Goal: Task Accomplishment & Management: Manage account settings

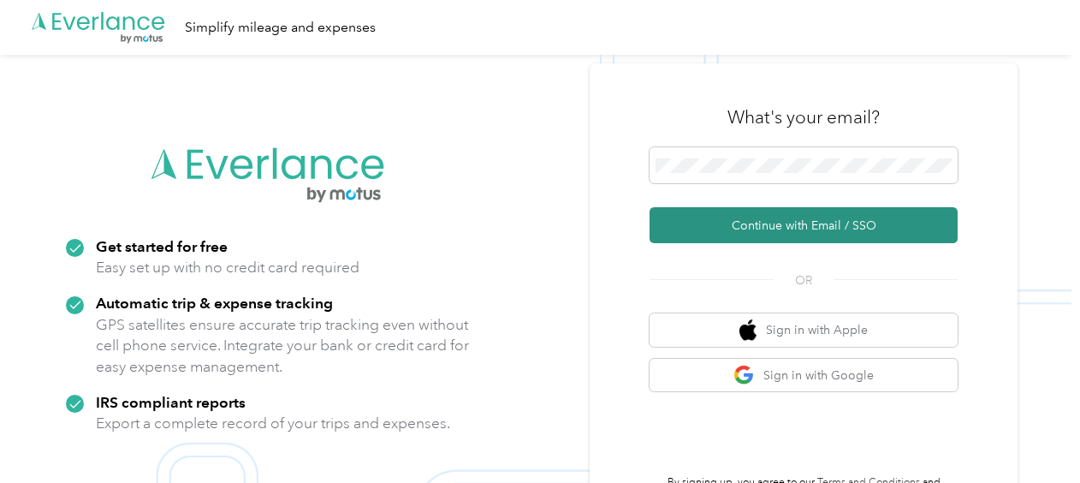
click at [759, 221] on button "Continue with Email / SSO" at bounding box center [803, 225] width 308 height 36
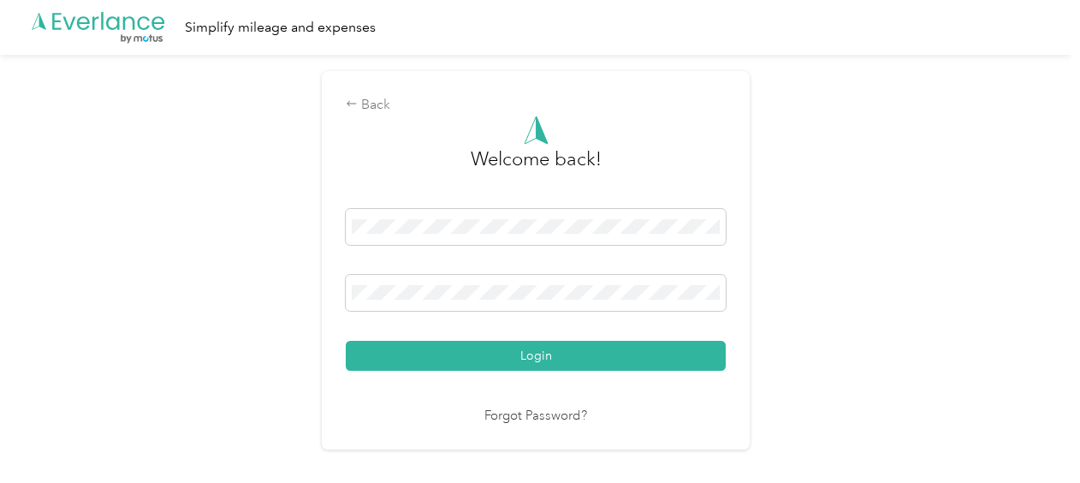
click at [589, 352] on button "Login" at bounding box center [536, 356] width 380 height 30
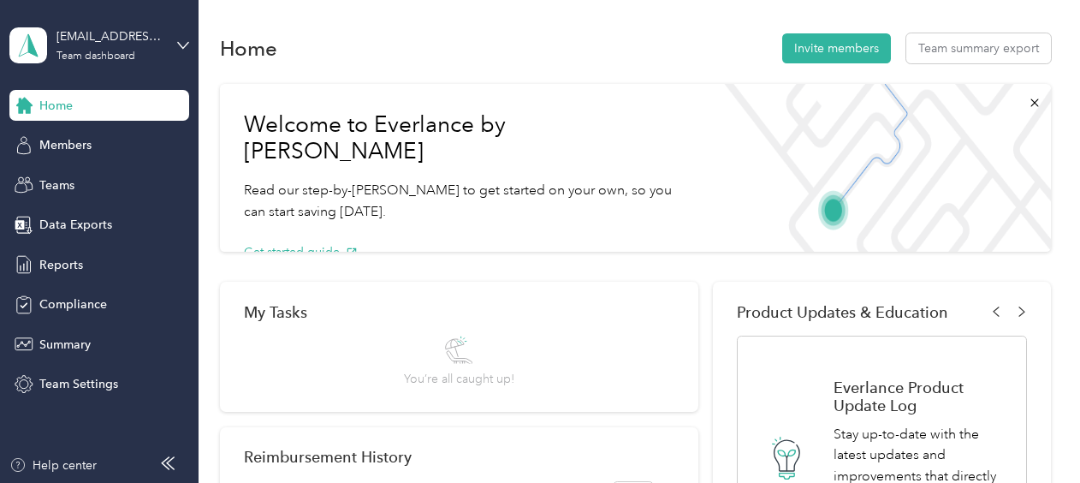
click at [173, 46] on div "[EMAIL_ADDRESS][PERSON_NAME][DOMAIN_NAME] Team dashboard" at bounding box center [99, 45] width 180 height 60
click at [109, 143] on div "Team dashboard" at bounding box center [237, 141] width 433 height 30
click at [77, 181] on div "Teams" at bounding box center [99, 184] width 180 height 31
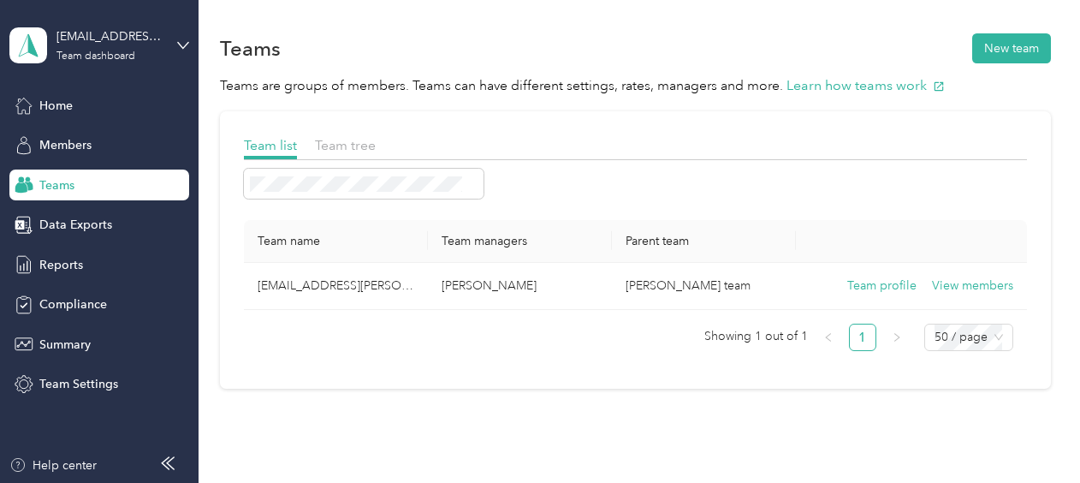
click at [79, 181] on div "Teams" at bounding box center [99, 184] width 180 height 31
click at [127, 49] on div "[EMAIL_ADDRESS][PERSON_NAME][DOMAIN_NAME] Team dashboard" at bounding box center [109, 44] width 107 height 34
click at [143, 317] on div "Compliance" at bounding box center [99, 304] width 180 height 31
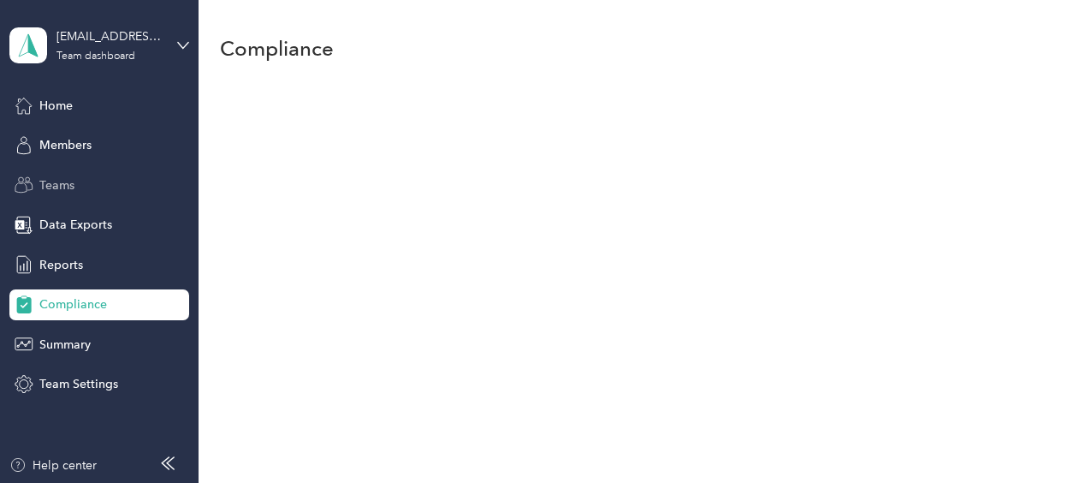
click at [70, 183] on span "Teams" at bounding box center [56, 185] width 35 height 18
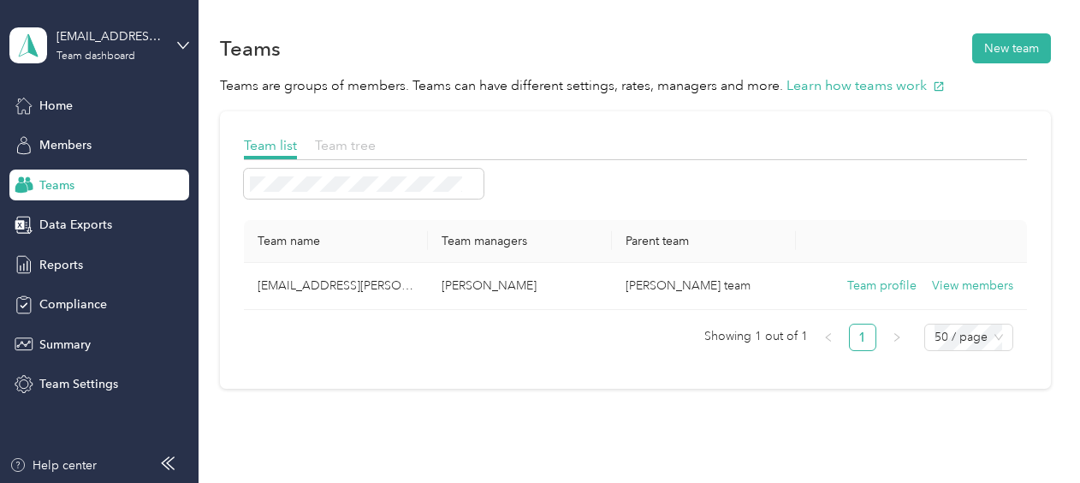
click at [345, 145] on span "Team tree" at bounding box center [345, 145] width 61 height 16
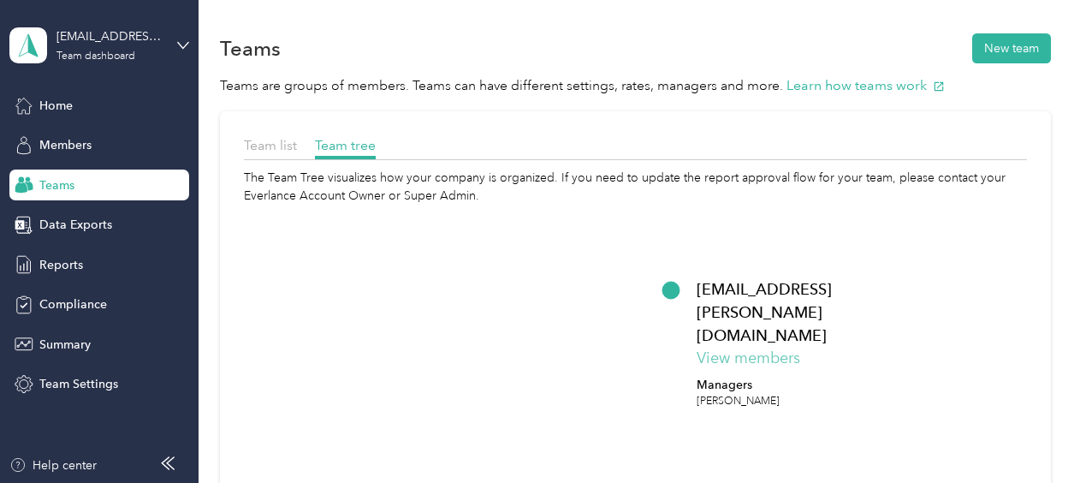
click at [748, 346] on button "View members" at bounding box center [748, 357] width 104 height 23
click at [747, 346] on button "View members" at bounding box center [748, 357] width 104 height 23
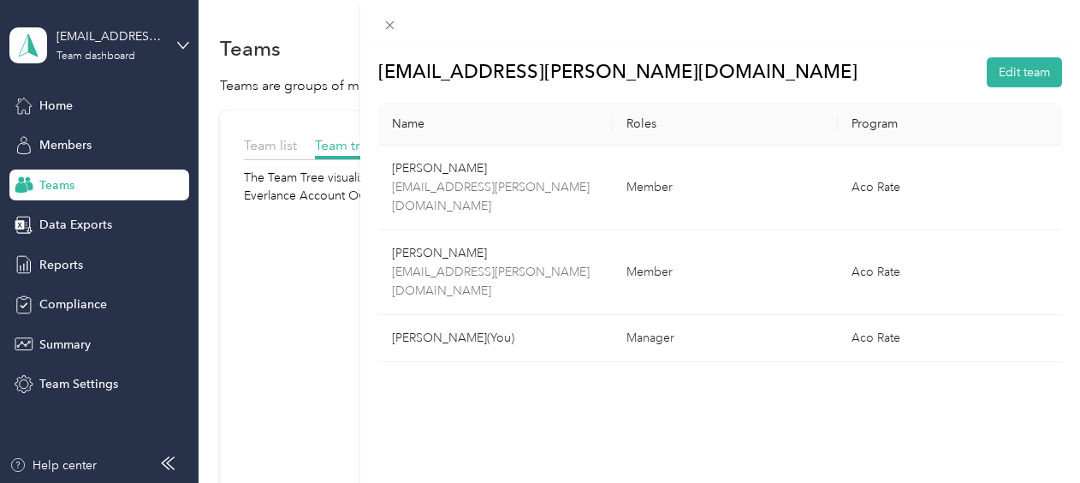
click at [279, 343] on div "[EMAIL_ADDRESS][PERSON_NAME][DOMAIN_NAME] Edit team Name Roles Program India [P…" at bounding box center [540, 241] width 1080 height 483
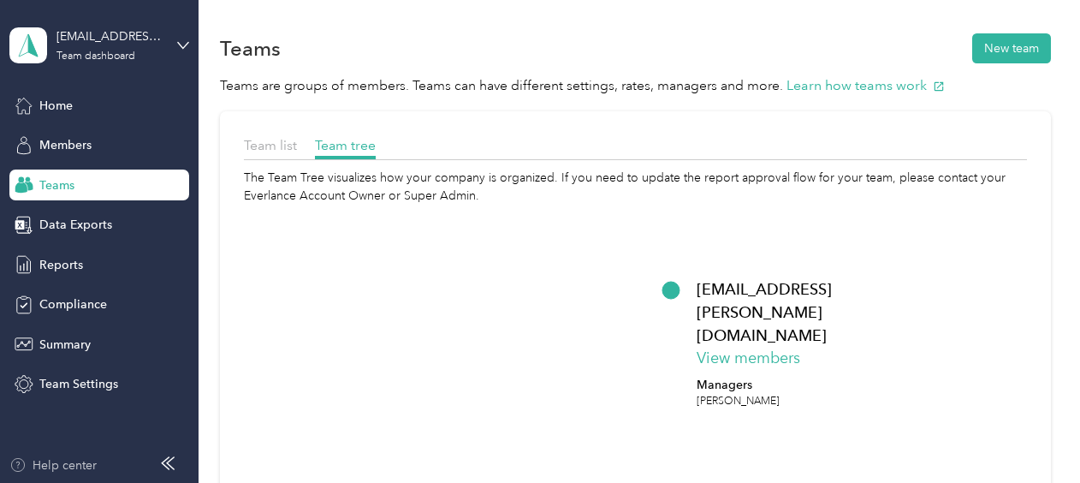
click at [71, 466] on div "Help center" at bounding box center [52, 465] width 87 height 18
click at [142, 38] on div "[EMAIL_ADDRESS][PERSON_NAME][DOMAIN_NAME]" at bounding box center [109, 36] width 107 height 18
click at [94, 183] on div "Personal dashboard" at bounding box center [237, 179] width 433 height 30
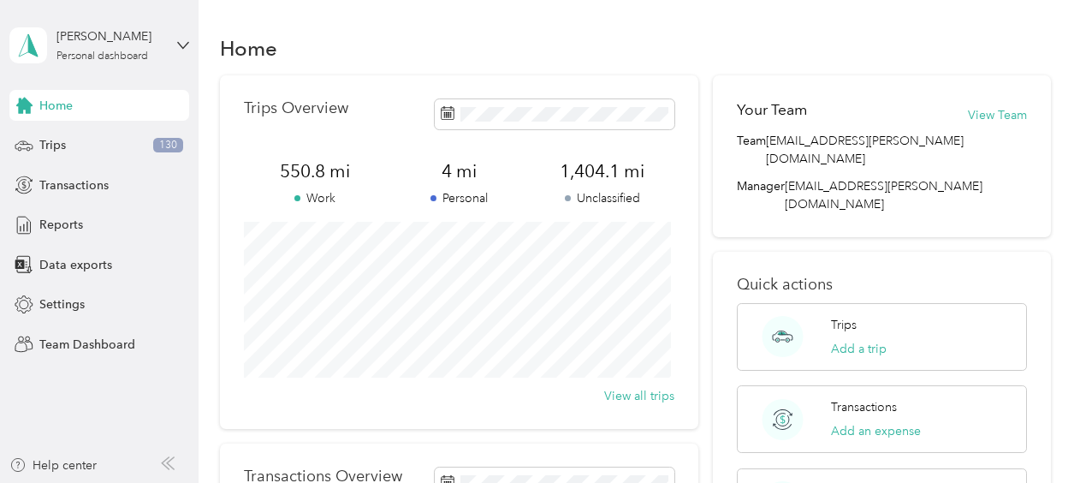
click at [169, 47] on div "[PERSON_NAME] Personal dashboard" at bounding box center [99, 45] width 180 height 60
click at [98, 136] on div "Team dashboard" at bounding box center [71, 141] width 92 height 18
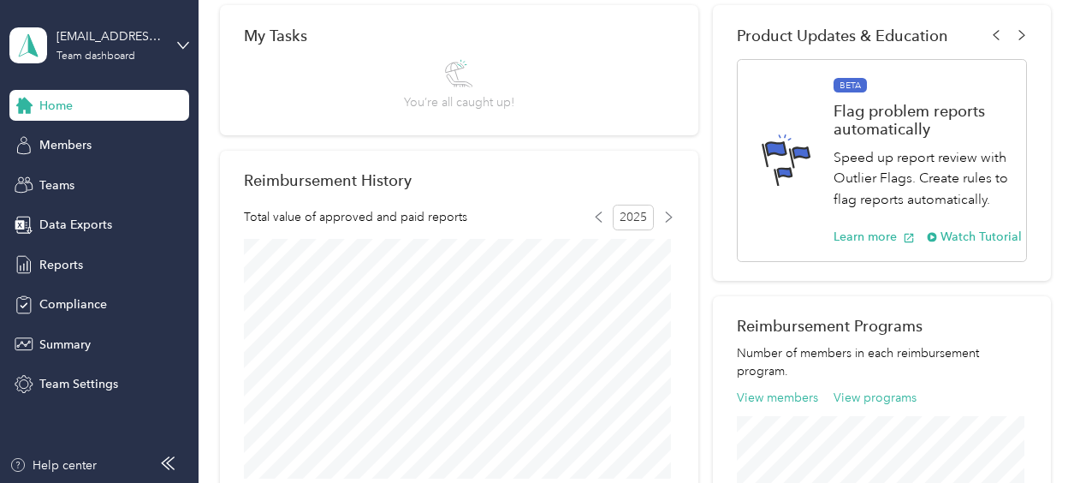
scroll to position [159, 0]
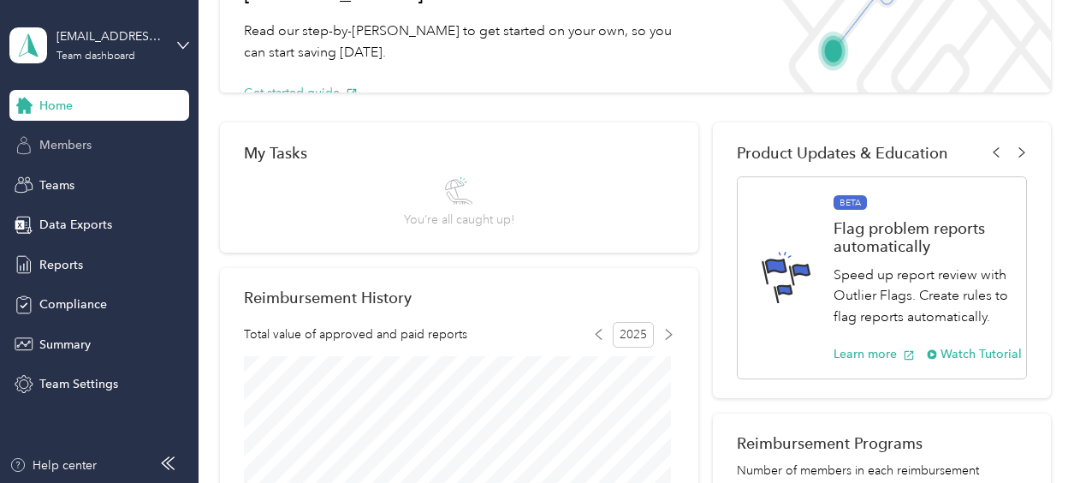
click at [76, 145] on span "Members" at bounding box center [65, 145] width 52 height 18
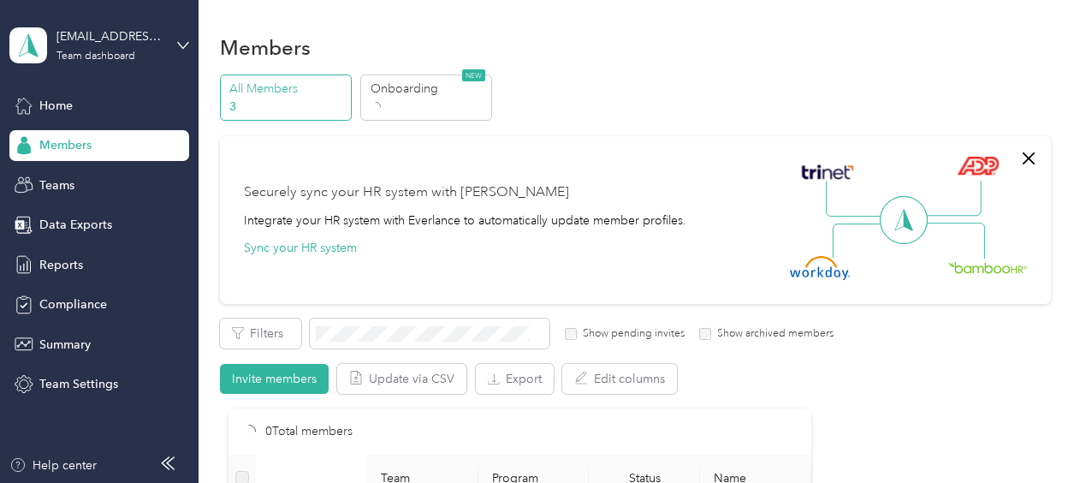
scroll to position [159, 0]
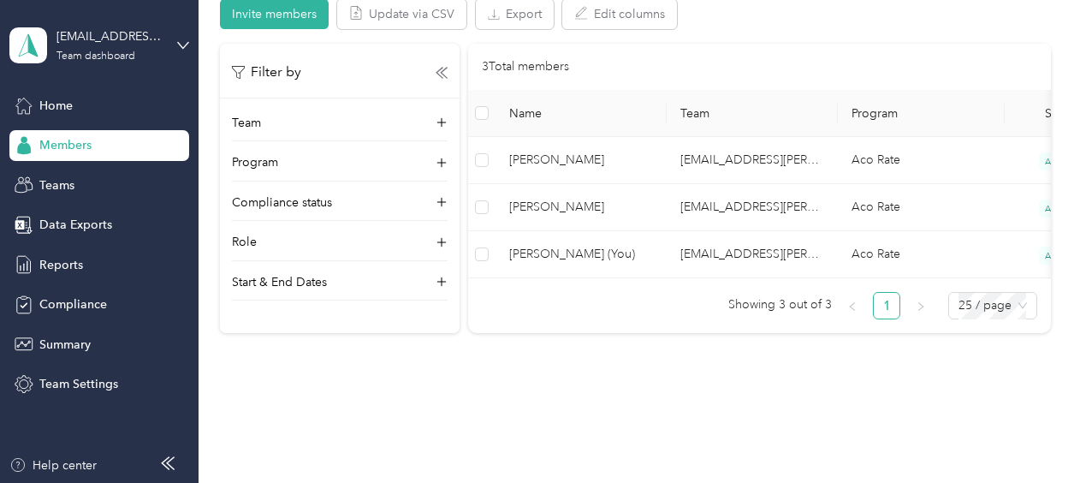
scroll to position [364, 0]
click at [1016, 319] on span "25 / page" at bounding box center [992, 306] width 68 height 26
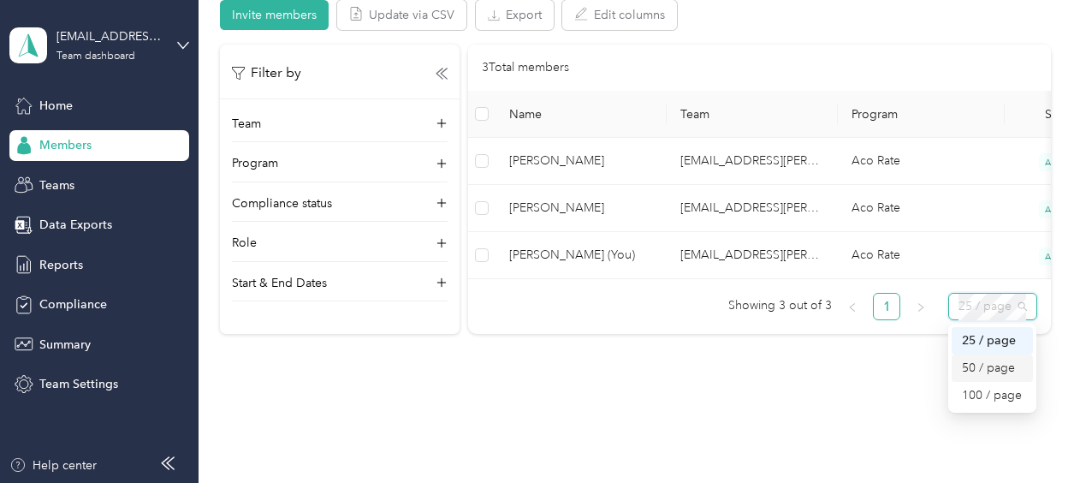
click at [992, 377] on div "50 / page" at bounding box center [992, 367] width 61 height 19
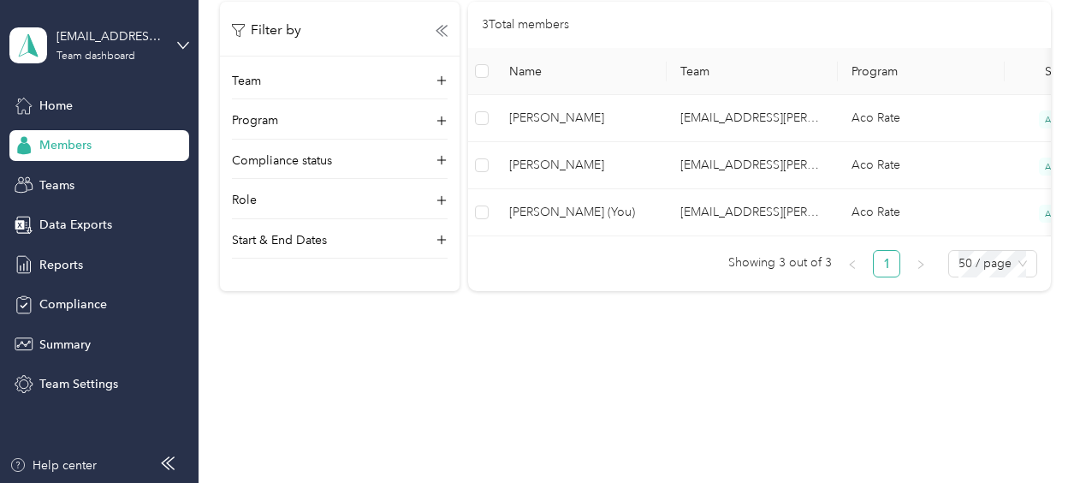
click at [448, 407] on div "Members All Members 3 Onboarding 0 NEW Securely sync your HR system with Everla…" at bounding box center [634, 241] width 873 height 483
